Goal: Task Accomplishment & Management: Use online tool/utility

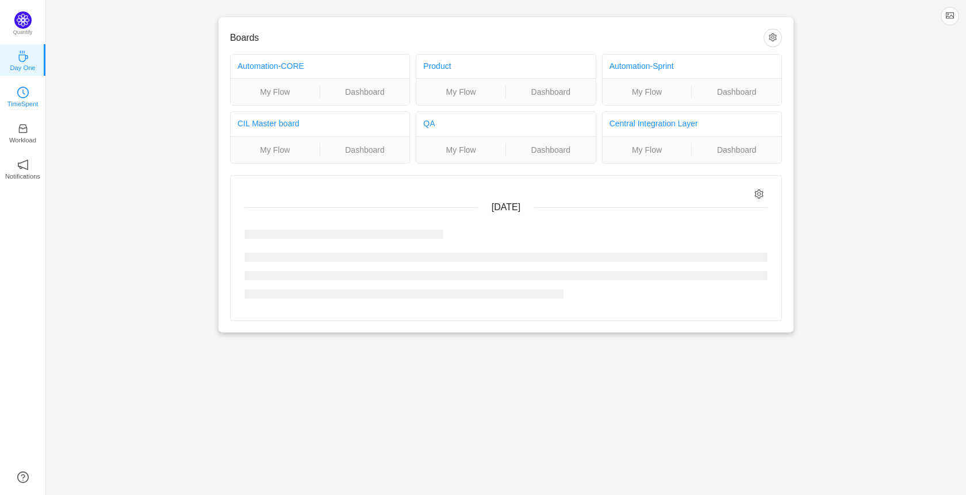
click at [29, 102] on link "TimeSpent" at bounding box center [22, 95] width 11 height 11
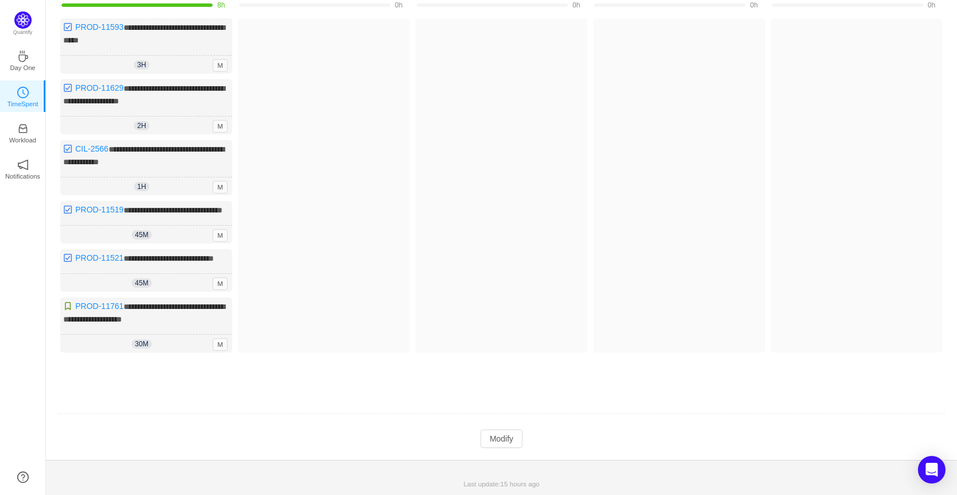
scroll to position [133, 0]
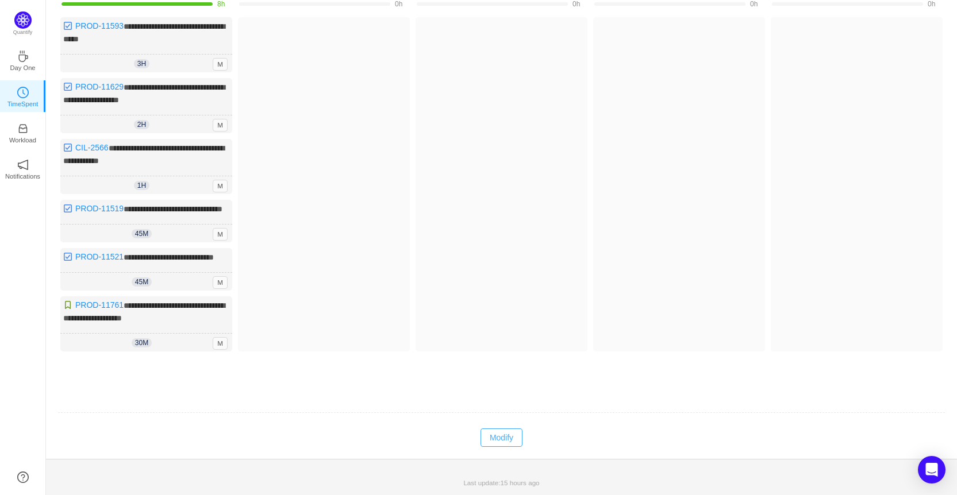
click at [502, 433] on button "Modify" at bounding box center [502, 438] width 42 height 18
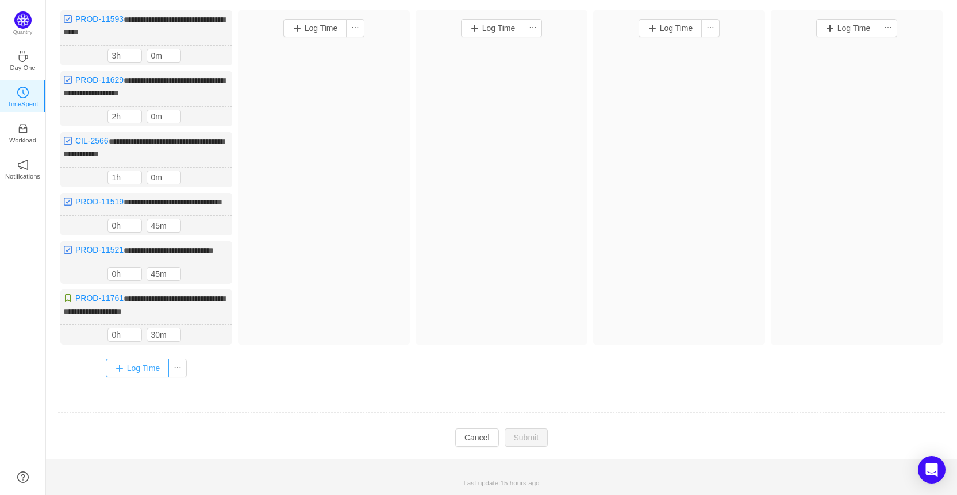
click at [141, 377] on button "Log Time" at bounding box center [138, 368] width 64 height 18
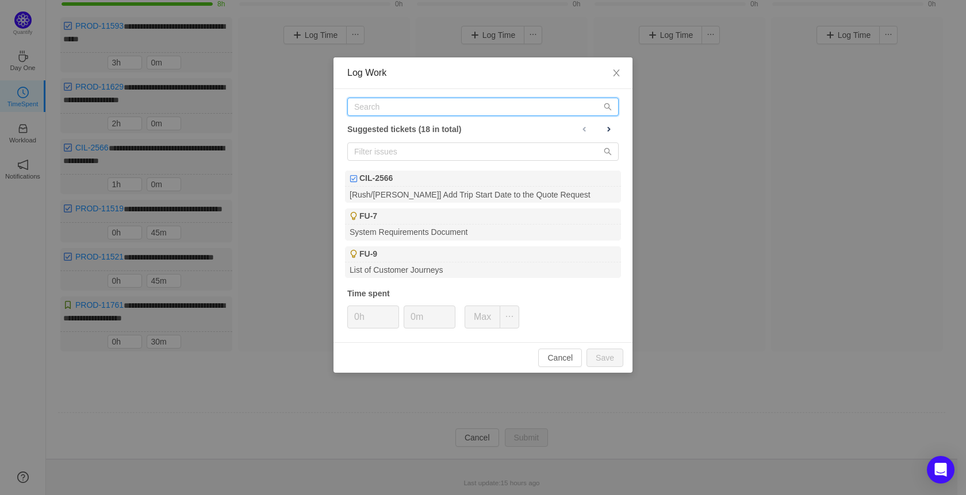
click at [404, 102] on input "text" at bounding box center [482, 107] width 271 height 18
paste input "CIL-2553"
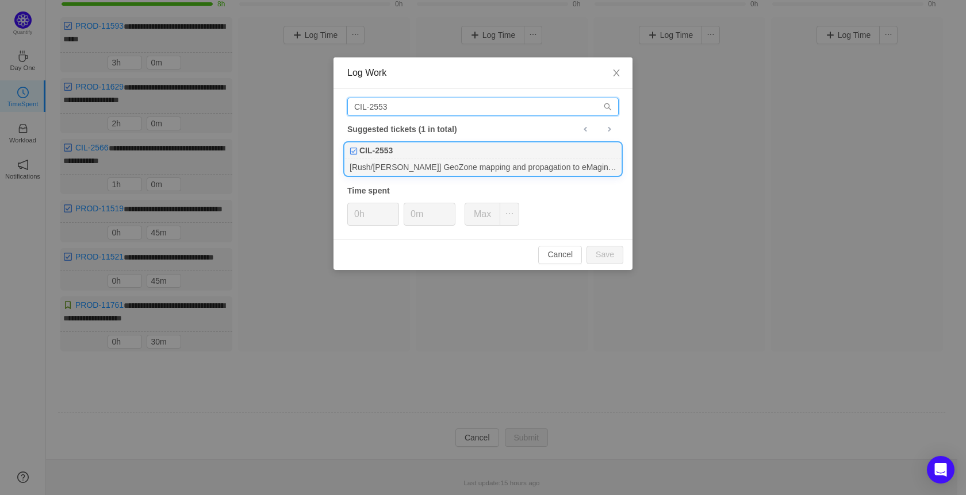
type input "CIL-2553"
click at [421, 151] on div "CIL-2553" at bounding box center [483, 151] width 276 height 16
click at [410, 217] on input "0m" at bounding box center [429, 214] width 51 height 22
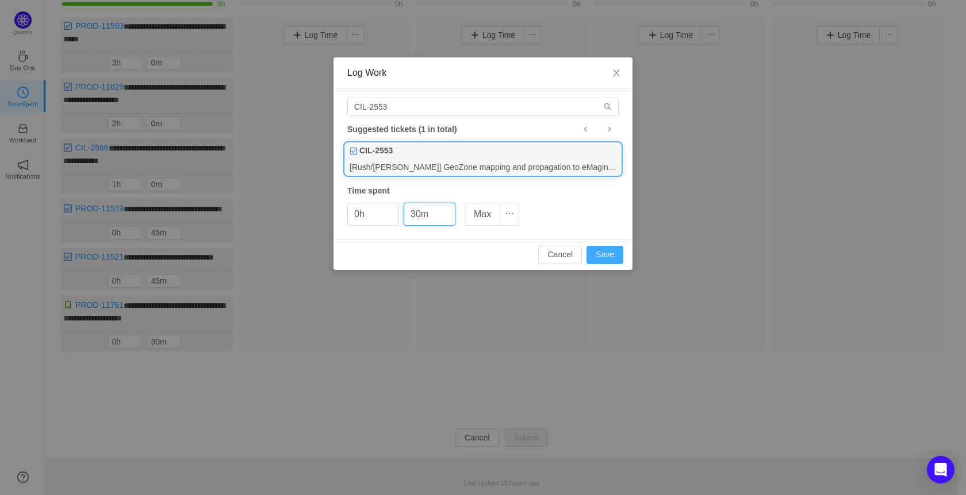
click at [605, 255] on button "Save" at bounding box center [604, 255] width 37 height 18
type input "0m"
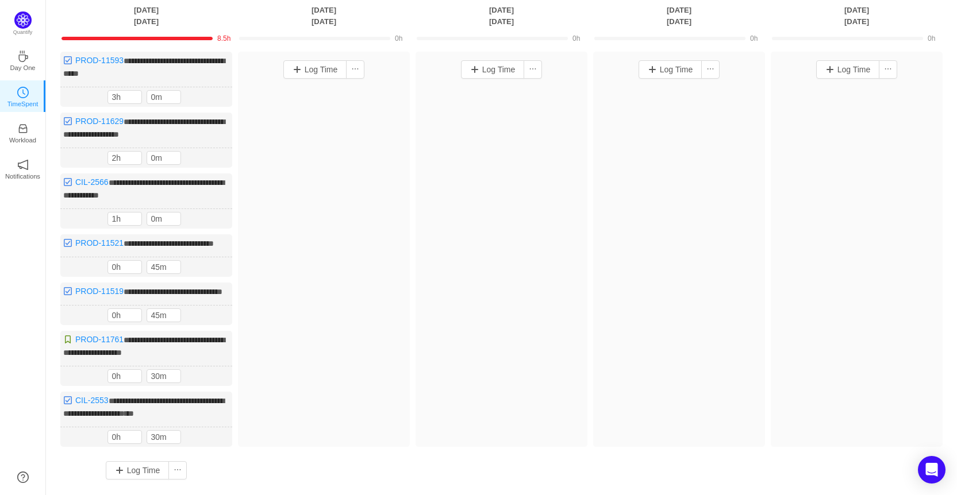
scroll to position [18, 0]
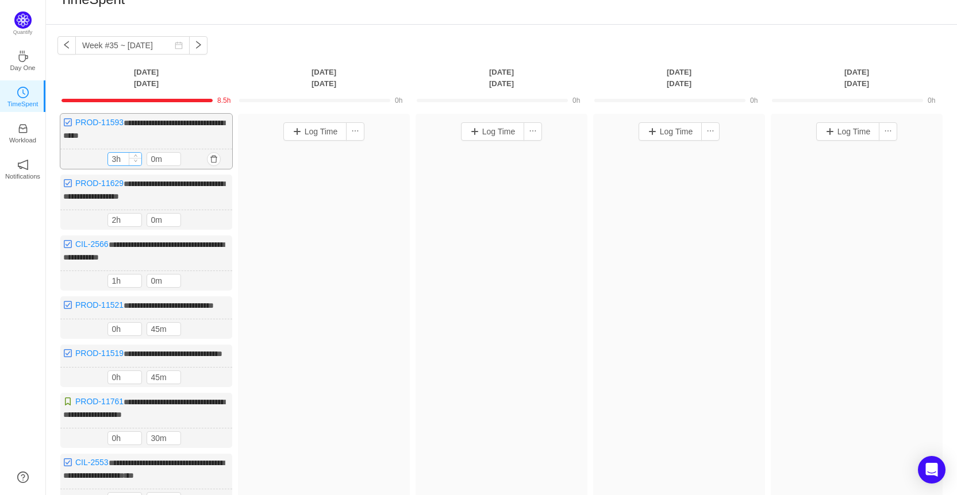
click at [135, 162] on div at bounding box center [135, 159] width 13 height 13
type input "2h"
click at [135, 162] on icon "icon: down" at bounding box center [135, 162] width 4 height 4
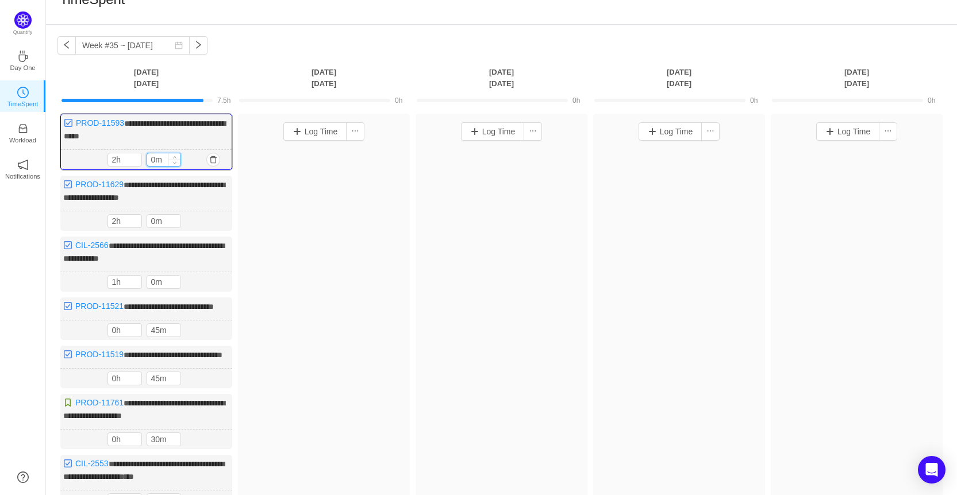
click at [152, 157] on input "0m" at bounding box center [163, 159] width 33 height 13
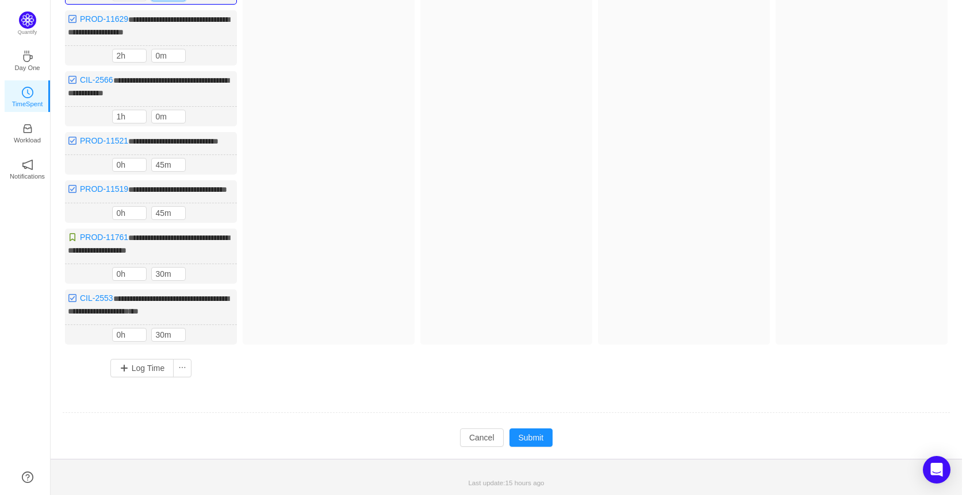
scroll to position [201, 0]
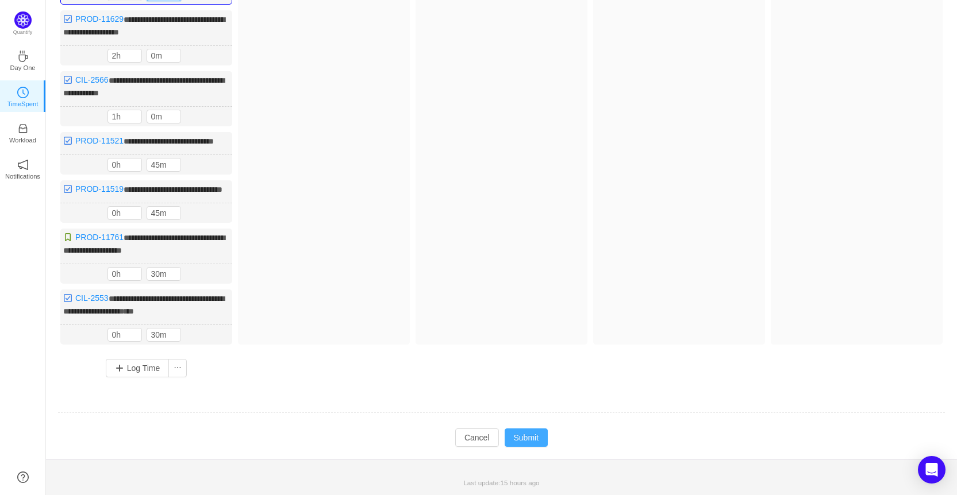
type input "30m"
click at [523, 436] on button "Submit" at bounding box center [527, 438] width 44 height 18
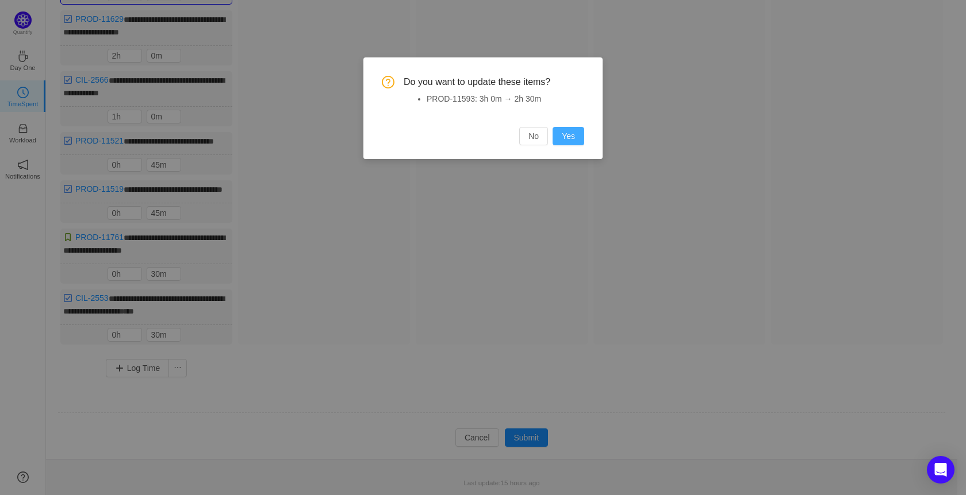
click at [578, 135] on button "Yes" at bounding box center [568, 136] width 32 height 18
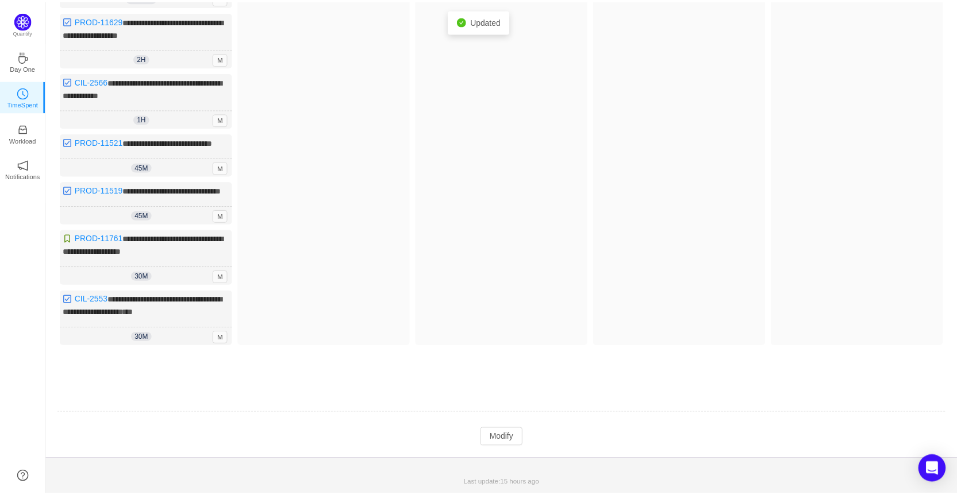
scroll to position [199, 0]
